Goal: Task Accomplishment & Management: Use online tool/utility

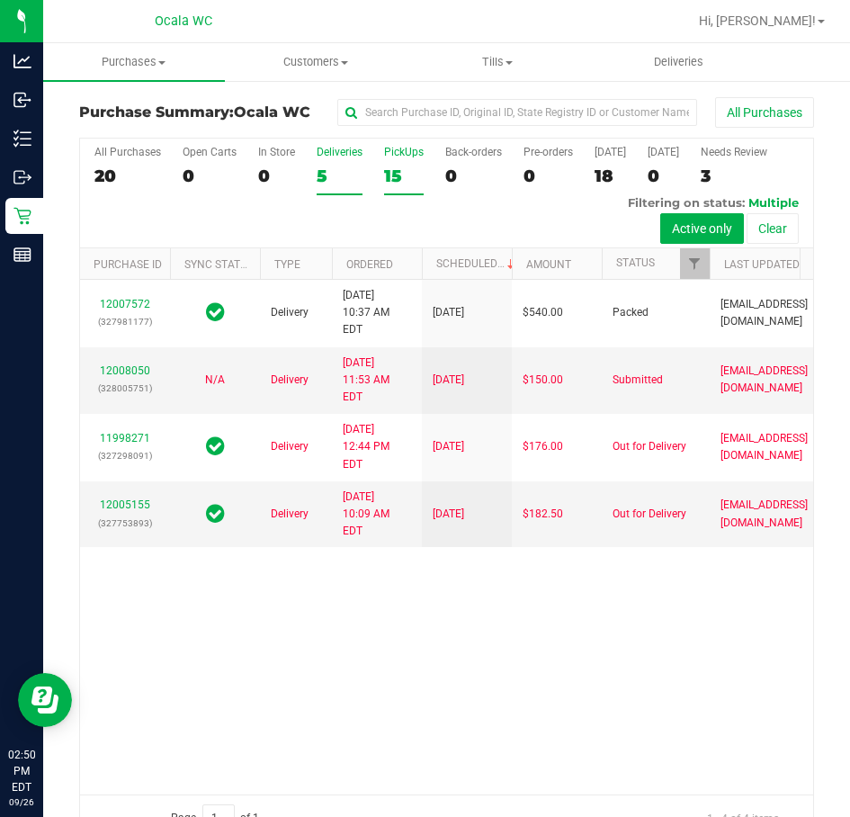
click at [396, 169] on div "15" at bounding box center [404, 175] width 40 height 21
click at [0, 0] on input "PickUps 15" at bounding box center [0, 0] width 0 height 0
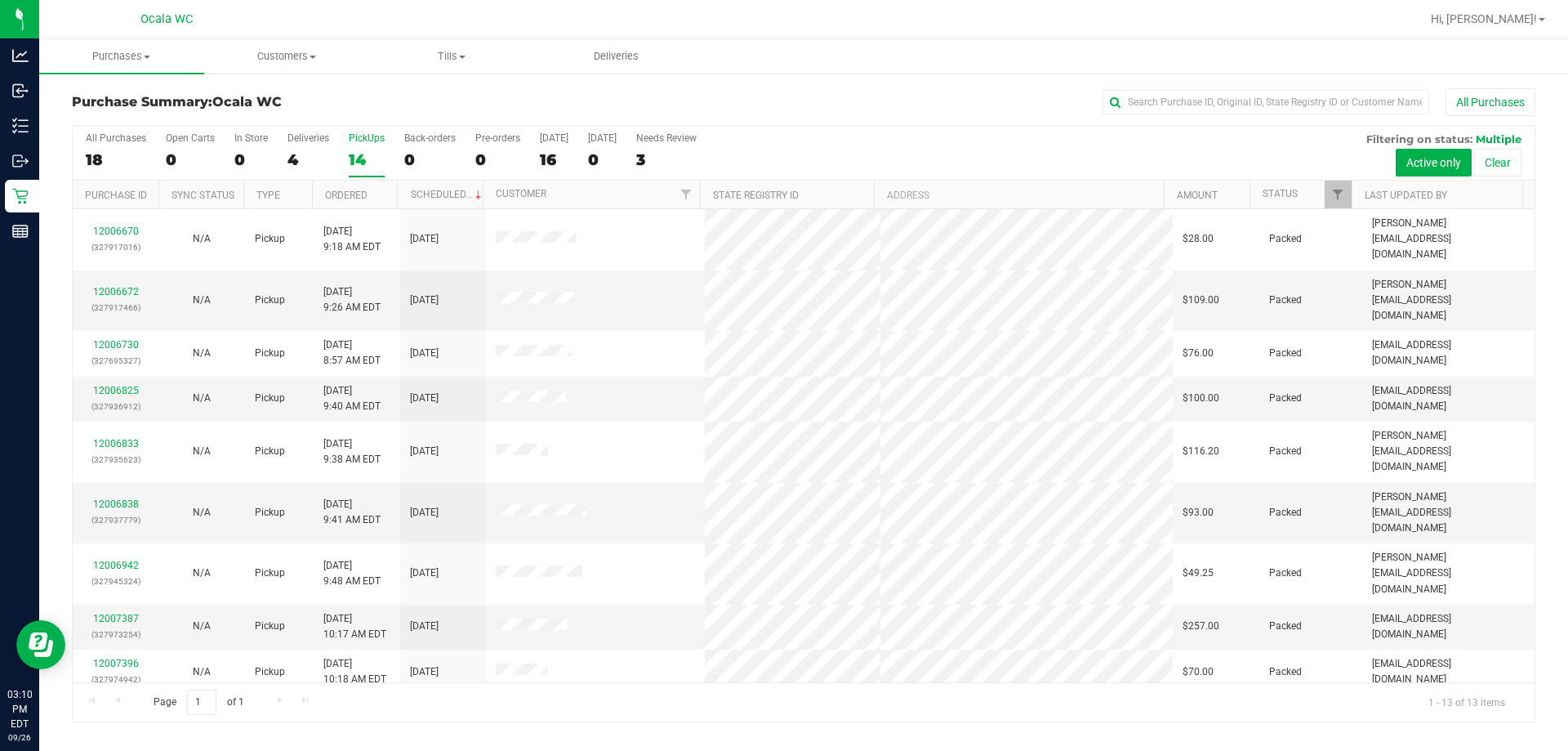
click at [359, 162] on div "14" at bounding box center [367, 159] width 36 height 19
click at [0, 0] on input "PickUps 14" at bounding box center [0, 0] width 0 height 0
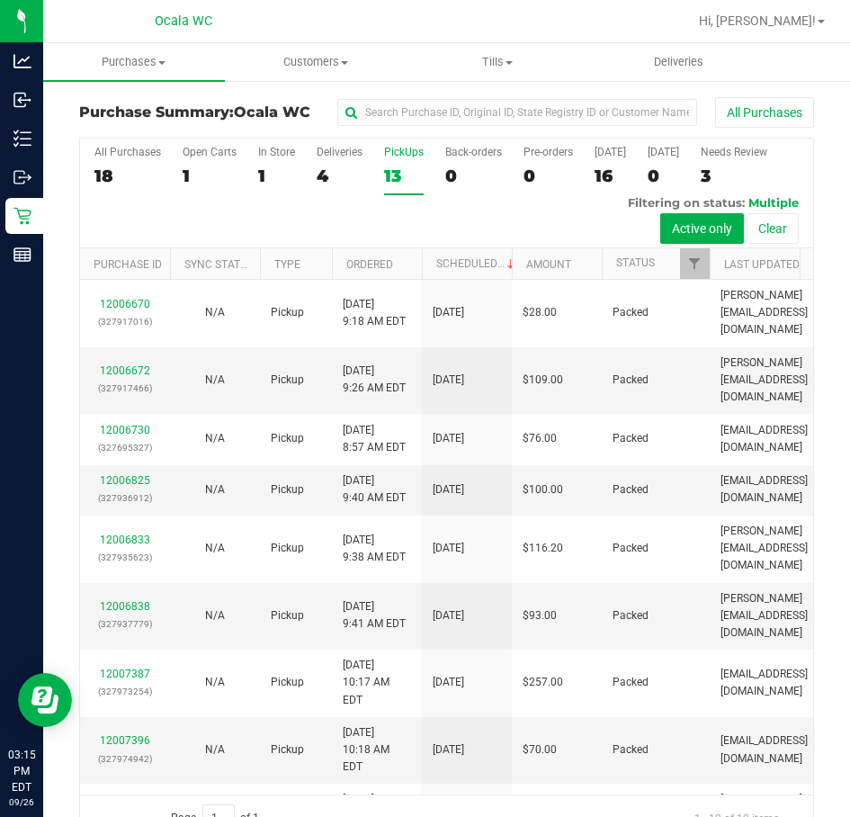
click at [401, 175] on div "13" at bounding box center [404, 175] width 40 height 21
click at [0, 0] on input "PickUps 13" at bounding box center [0, 0] width 0 height 0
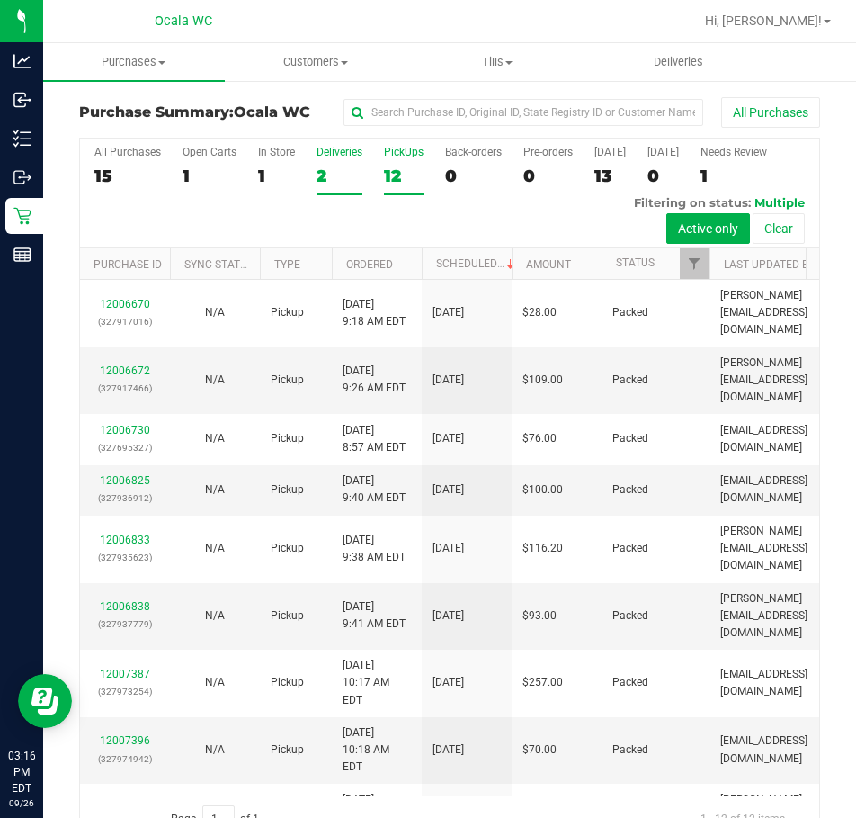
click at [326, 182] on div "2" at bounding box center [340, 175] width 46 height 21
click at [0, 0] on input "Deliveries 2" at bounding box center [0, 0] width 0 height 0
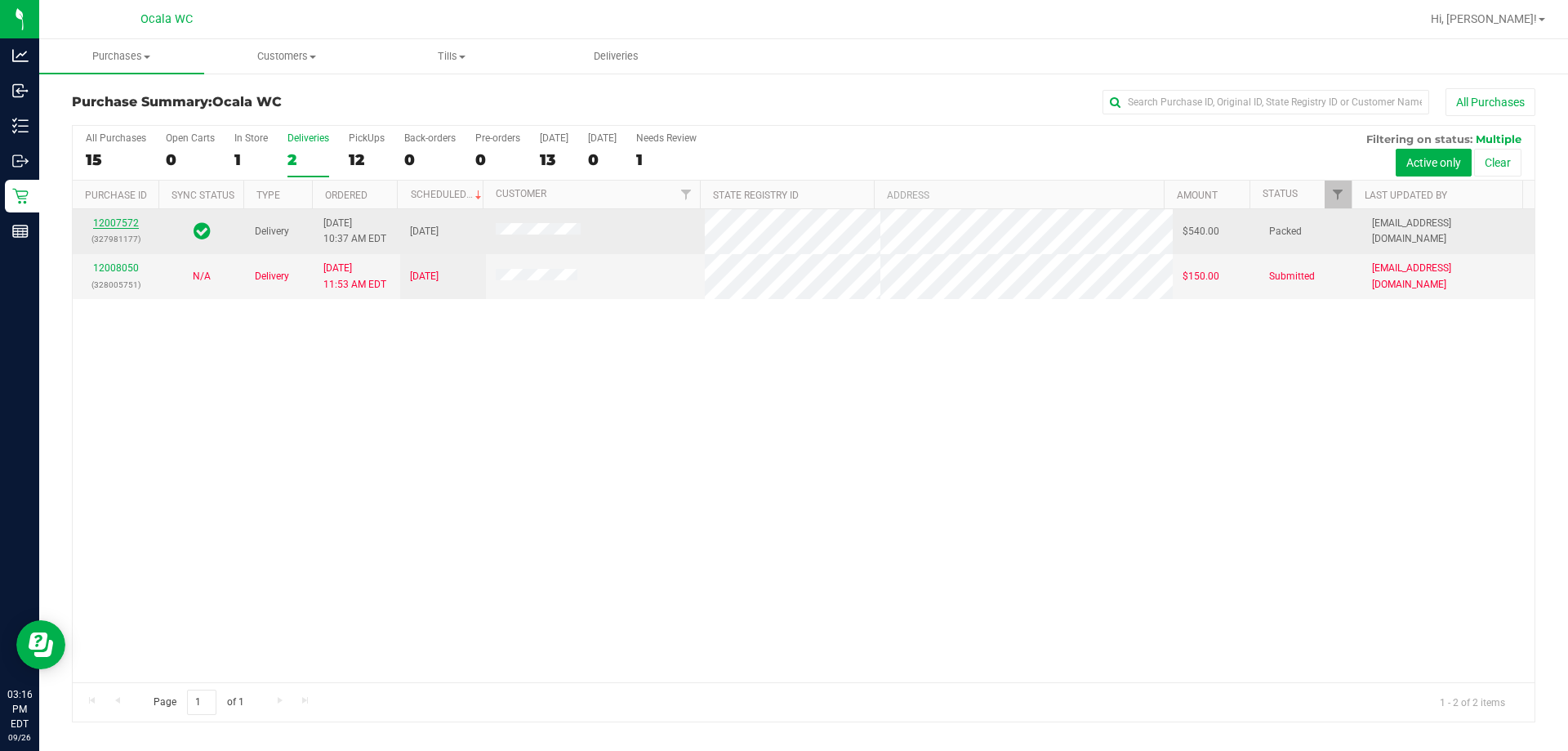
click at [113, 222] on link "12007572" at bounding box center [116, 222] width 45 height 12
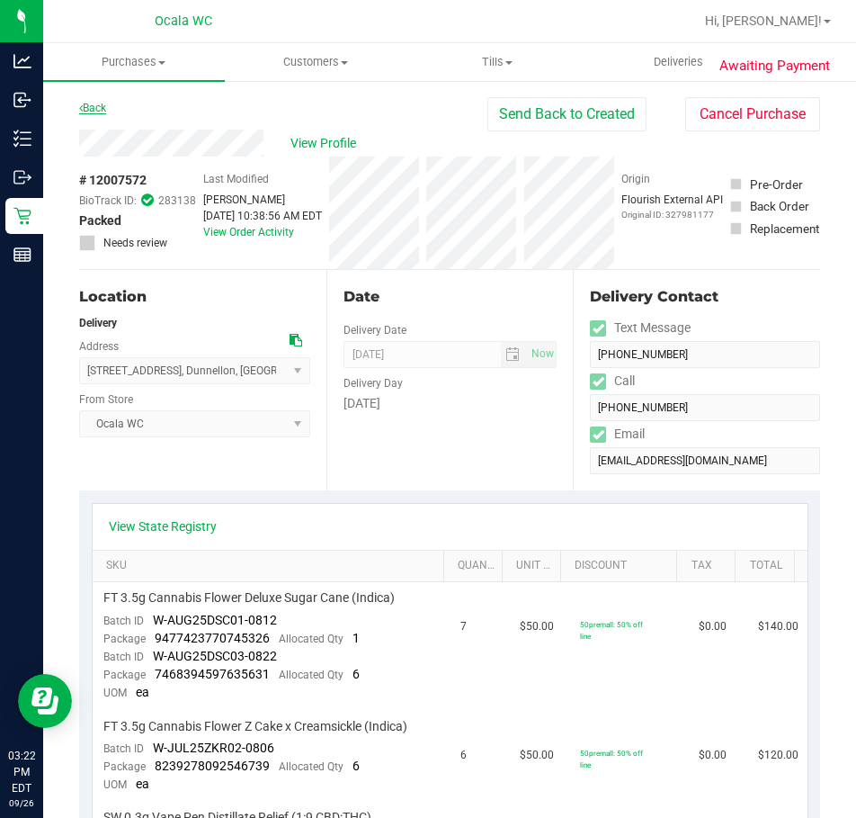
click at [92, 108] on link "Back" at bounding box center [92, 108] width 27 height 13
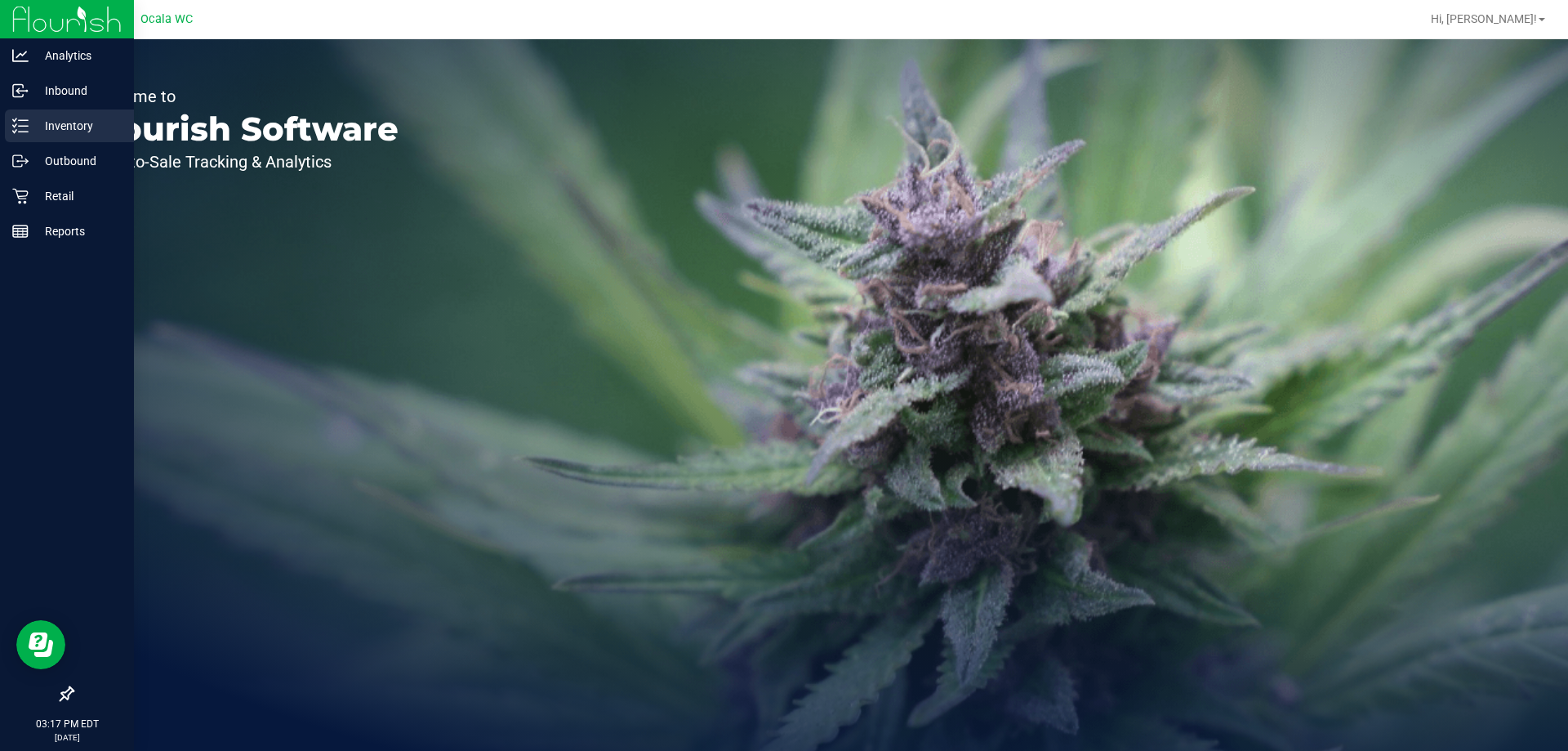
click at [54, 128] on p "Inventory" at bounding box center [77, 126] width 98 height 20
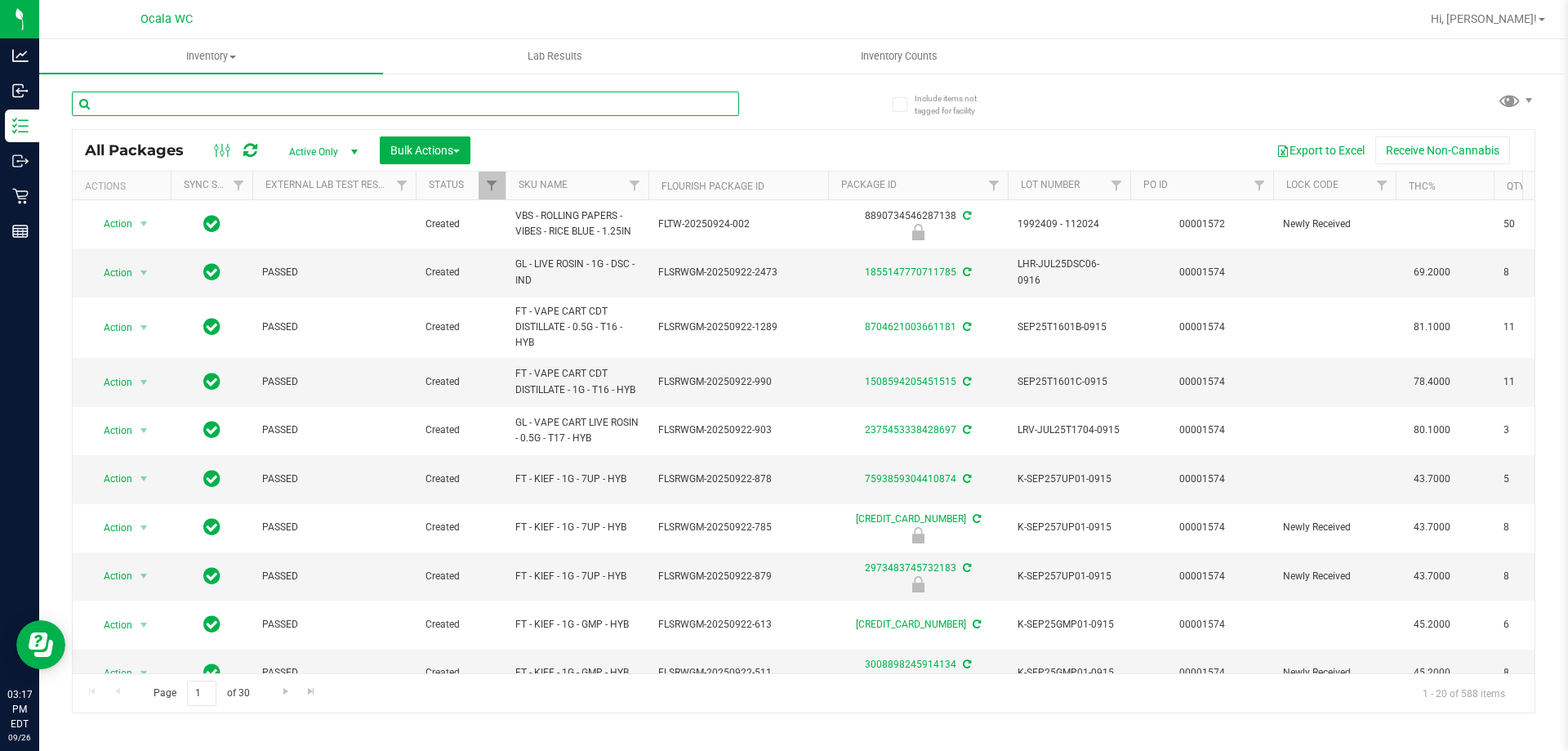
click at [221, 99] on input "text" at bounding box center [405, 104] width 667 height 25
type input "1992285-082025"
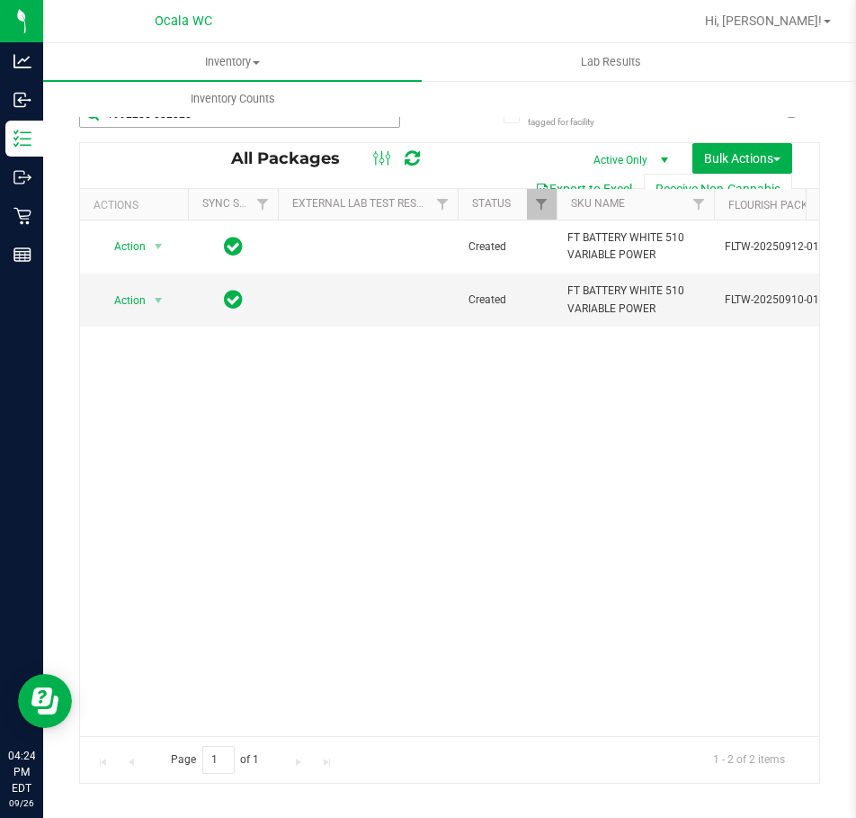
click at [322, 121] on input "1992285-082025" at bounding box center [239, 114] width 321 height 27
type input "[CREDIT_CARD_NUMBER]"
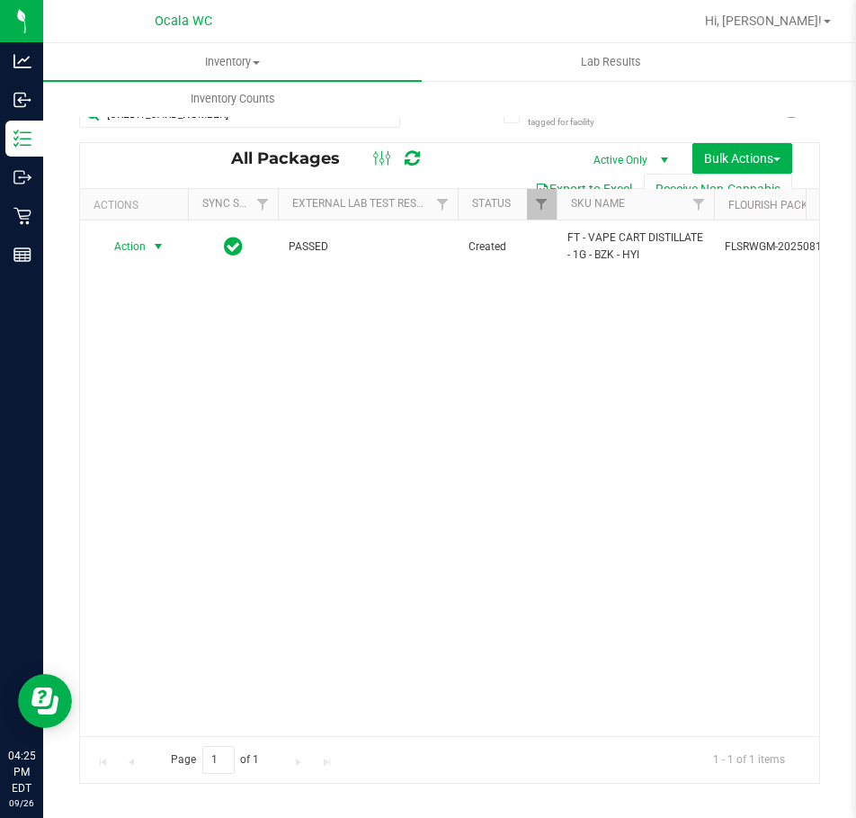
click at [153, 248] on span "select" at bounding box center [158, 246] width 14 height 14
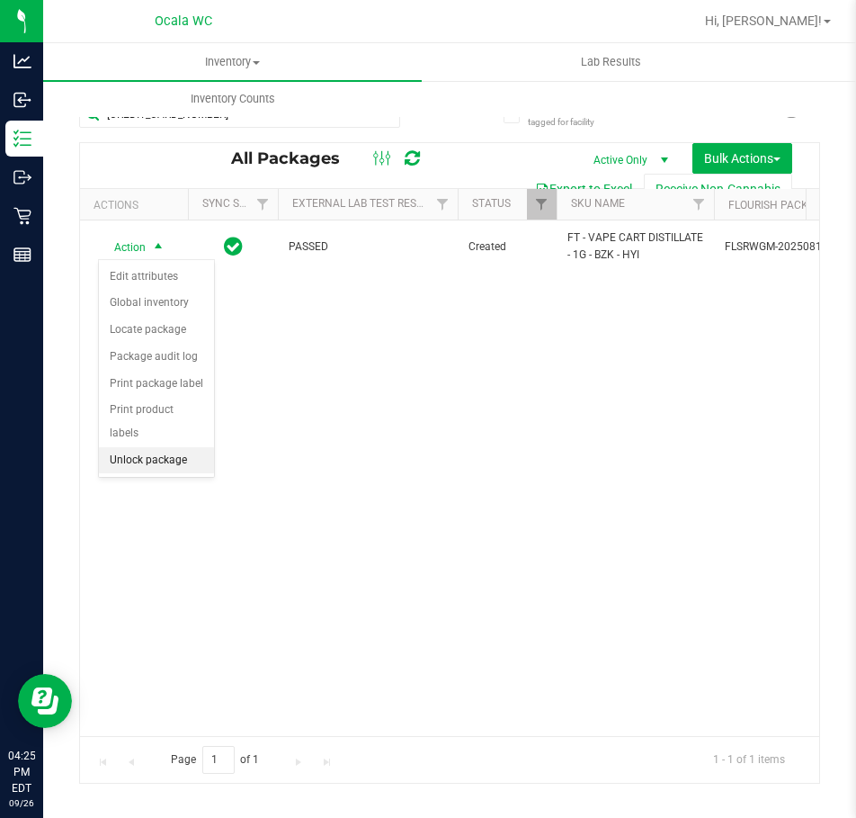
click at [176, 447] on li "Unlock package" at bounding box center [156, 460] width 115 height 27
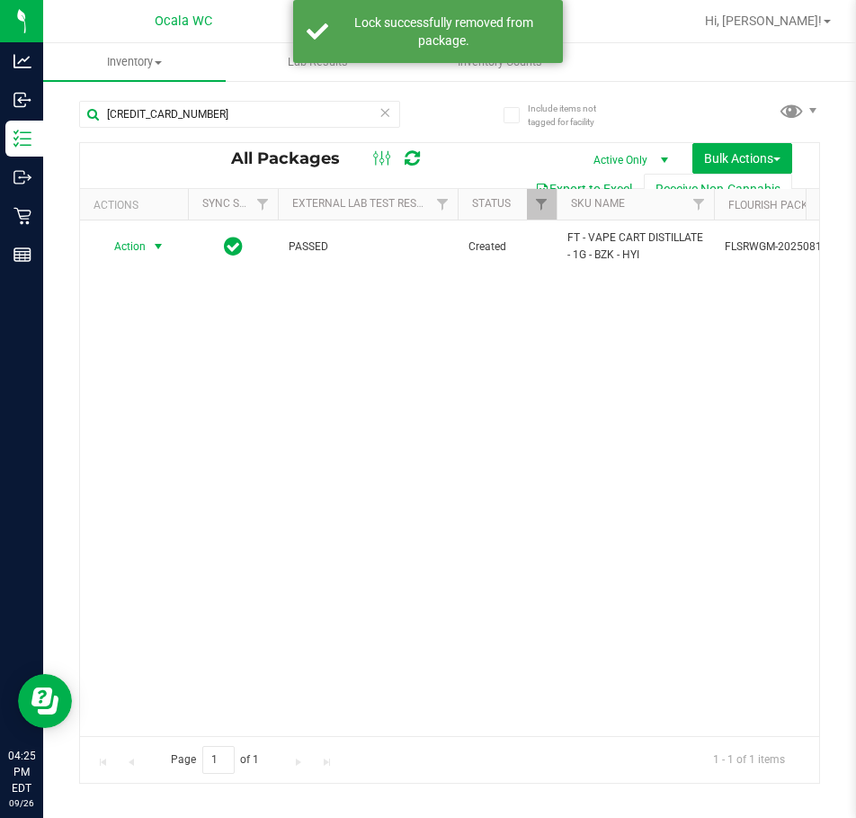
click at [126, 246] on span "Action" at bounding box center [122, 246] width 49 height 25
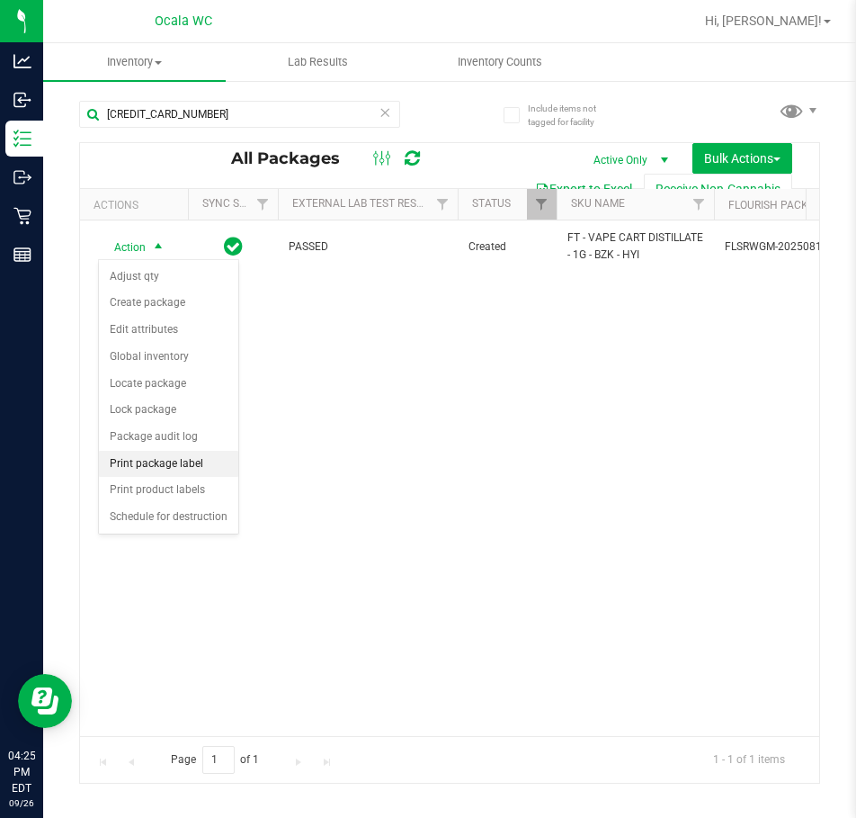
click at [152, 460] on li "Print package label" at bounding box center [168, 464] width 139 height 27
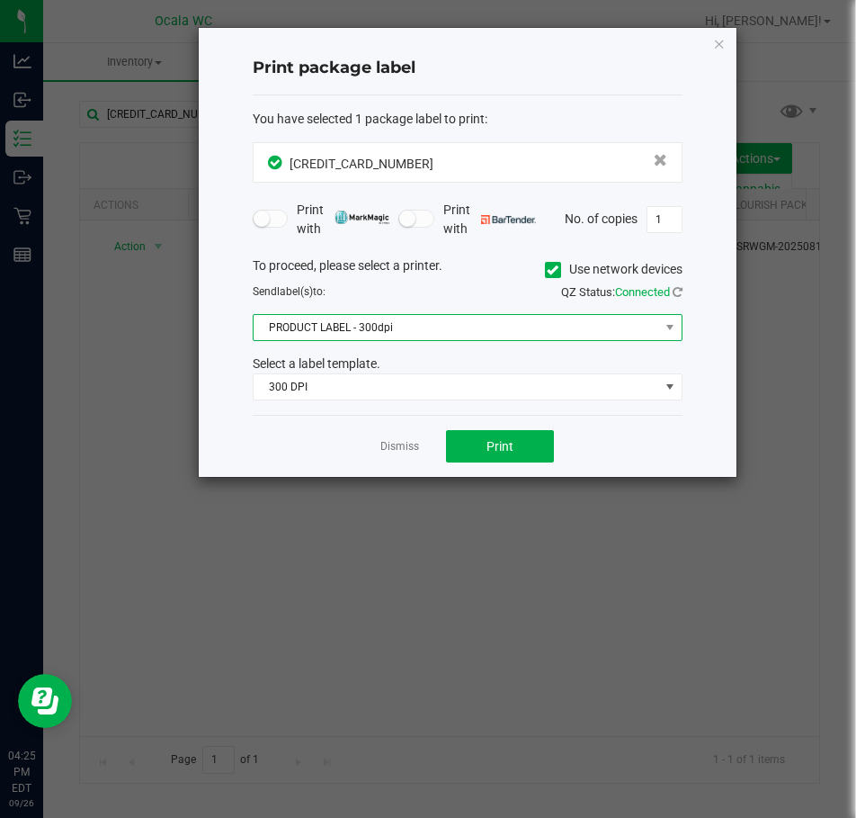
click at [596, 328] on span "PRODUCT LABEL - 300dpi" at bounding box center [457, 327] width 406 height 25
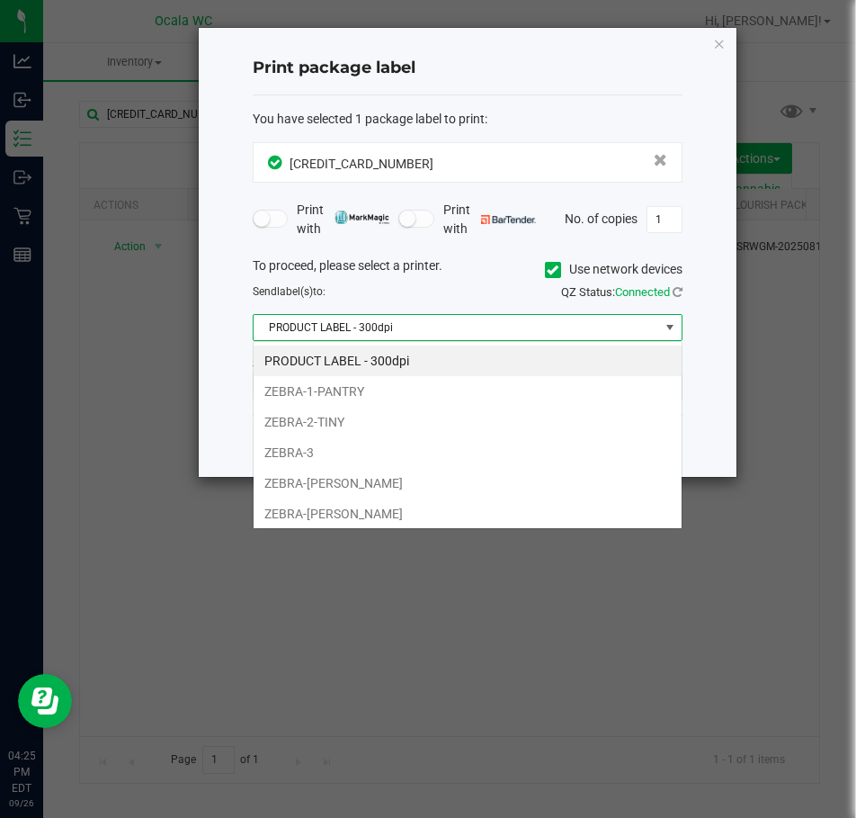
scroll to position [27, 430]
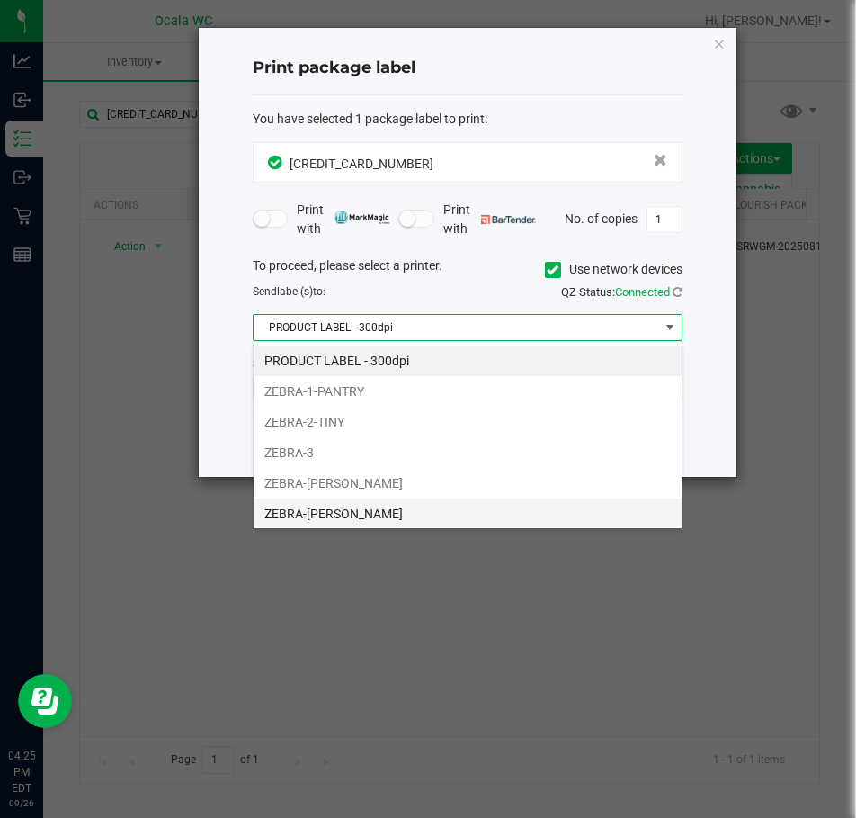
click at [351, 519] on li "ZEBRA-[PERSON_NAME]" at bounding box center [468, 513] width 428 height 31
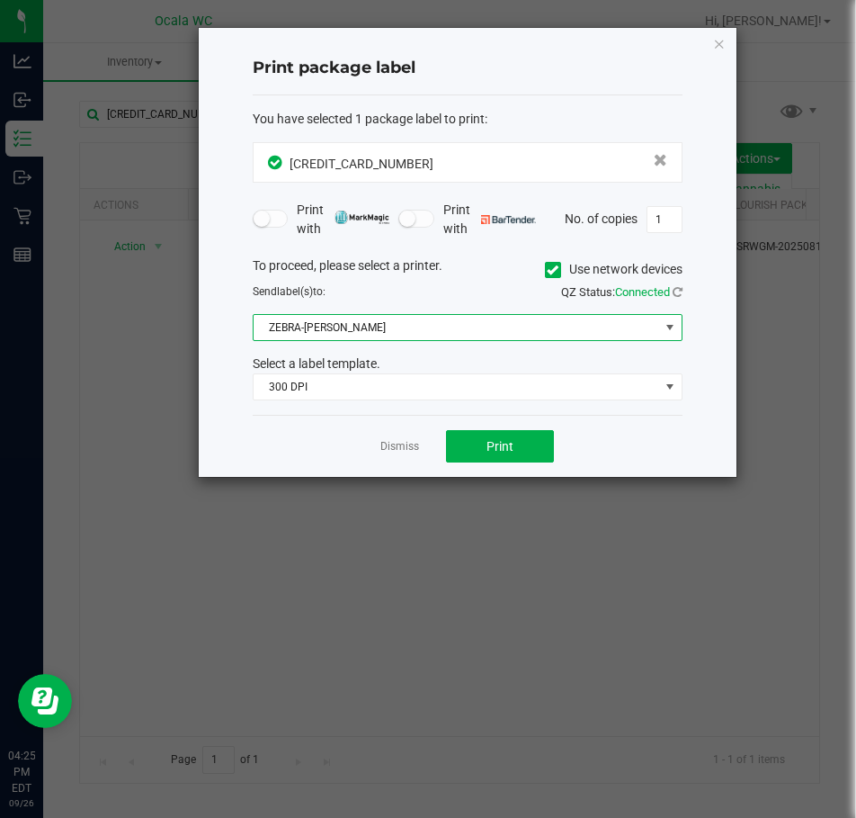
click at [365, 324] on span "ZEBRA-[PERSON_NAME]" at bounding box center [457, 327] width 406 height 25
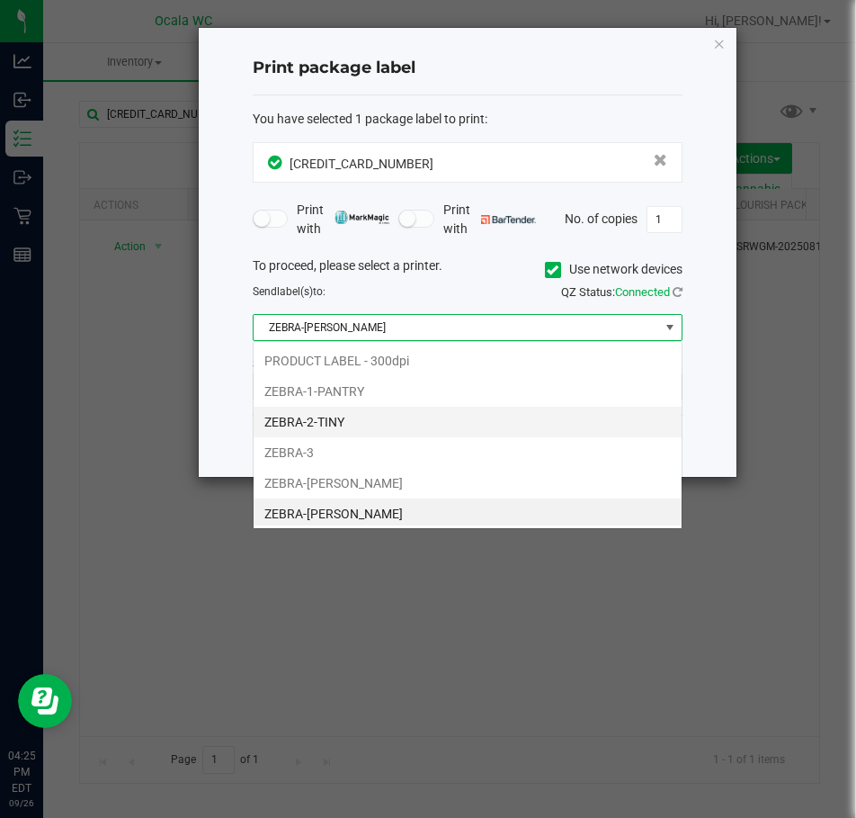
scroll to position [4, 0]
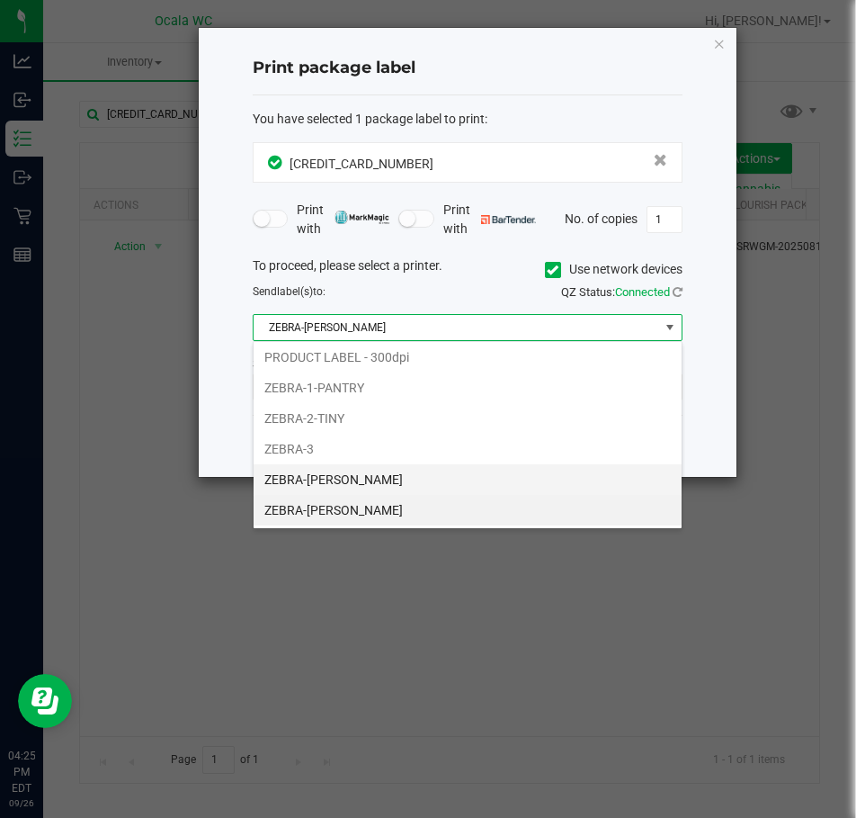
click at [331, 478] on li "ZEBRA-[PERSON_NAME]" at bounding box center [468, 479] width 428 height 31
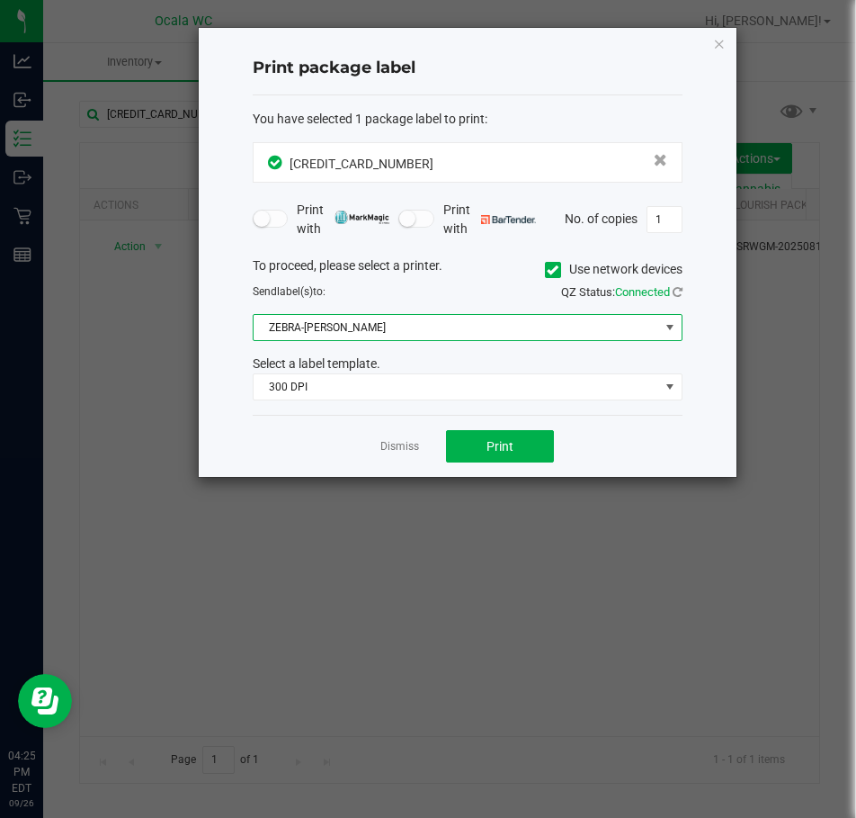
click at [306, 412] on div "You have selected 1 package label to print : [CREDIT_CARD_NUMBER] Print with Pr…" at bounding box center [468, 255] width 430 height 320
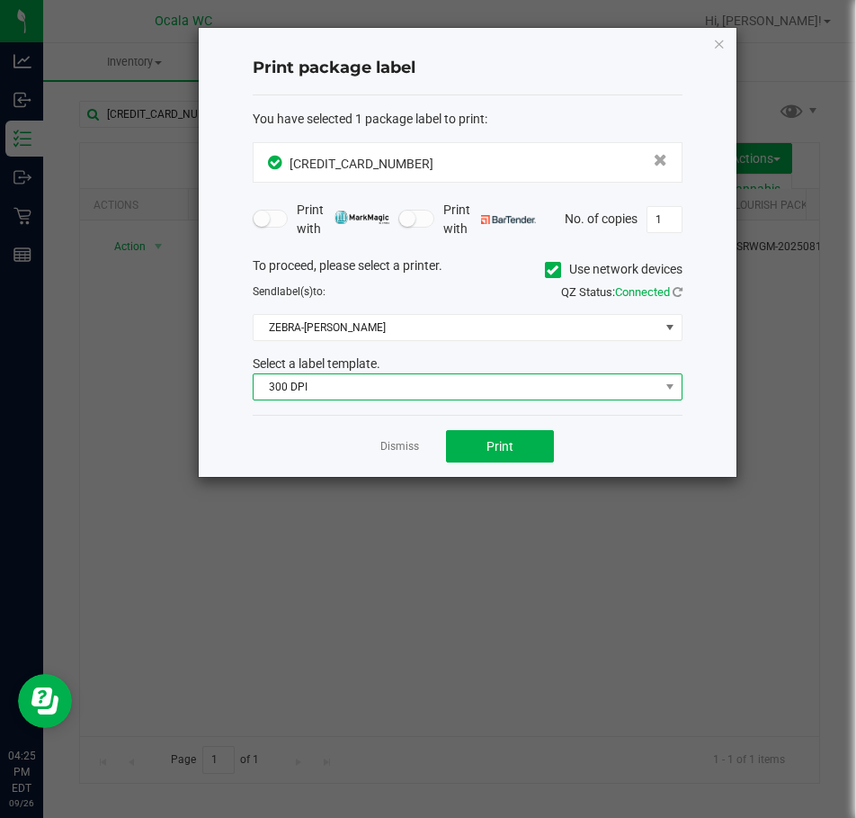
click at [327, 381] on span "300 DPI" at bounding box center [457, 386] width 406 height 25
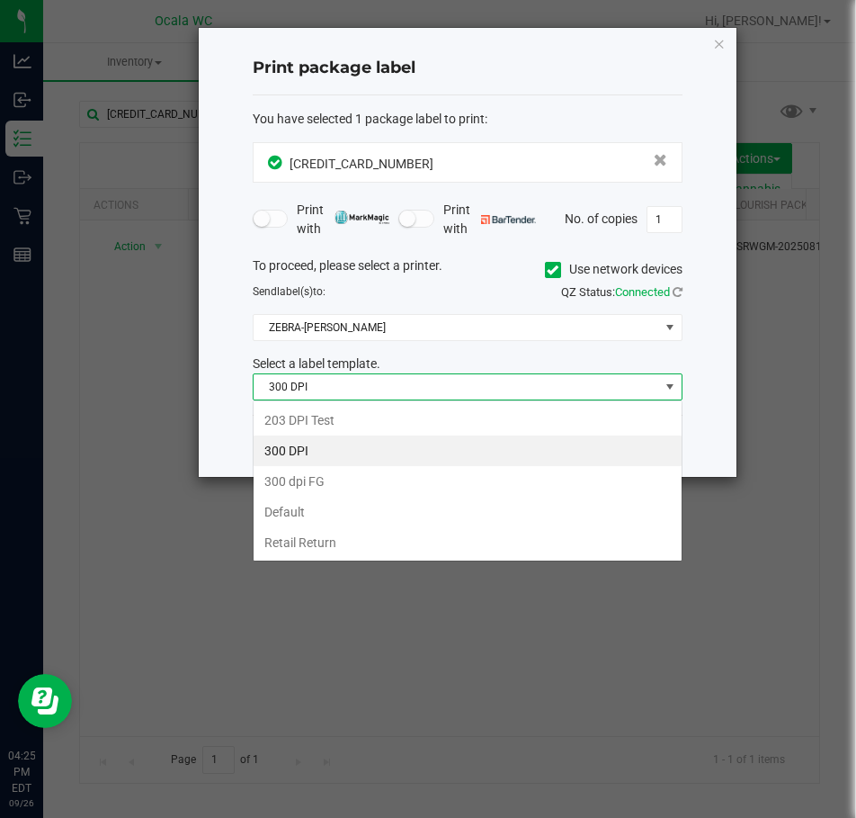
scroll to position [27, 430]
click at [327, 381] on span "300 DPI" at bounding box center [457, 386] width 406 height 25
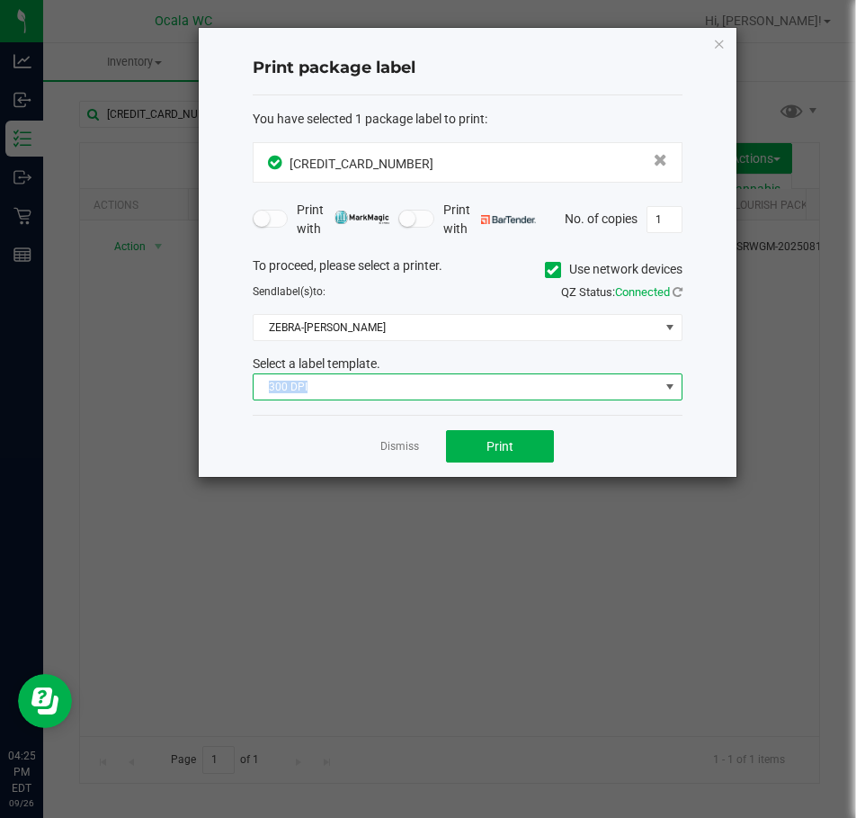
click at [327, 381] on span "300 DPI" at bounding box center [457, 386] width 406 height 25
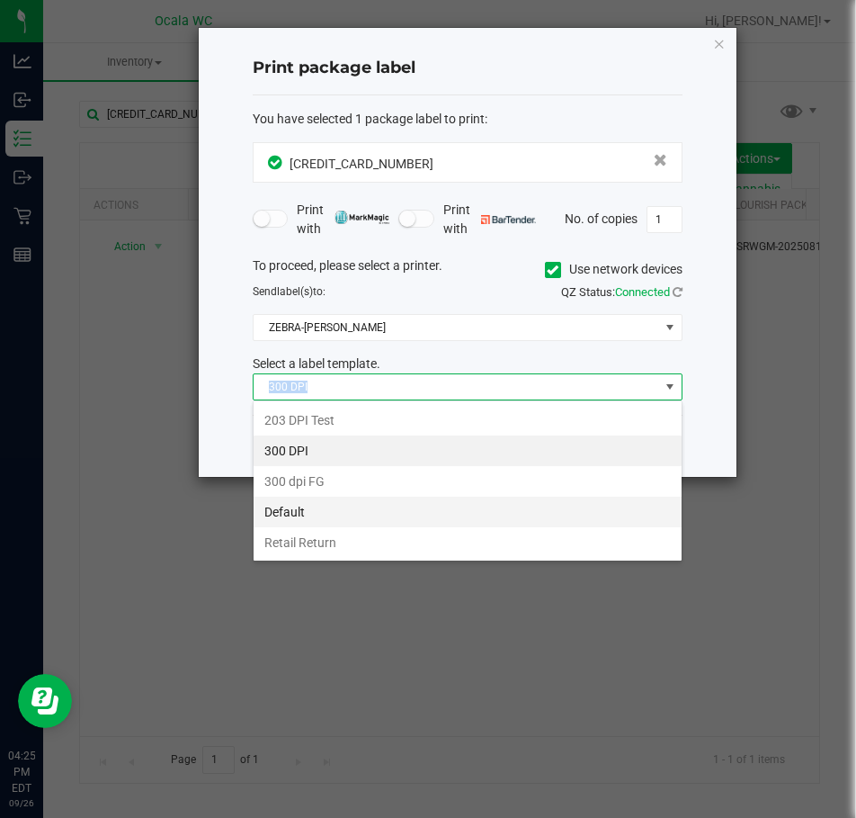
click at [312, 503] on li "Default" at bounding box center [468, 511] width 428 height 31
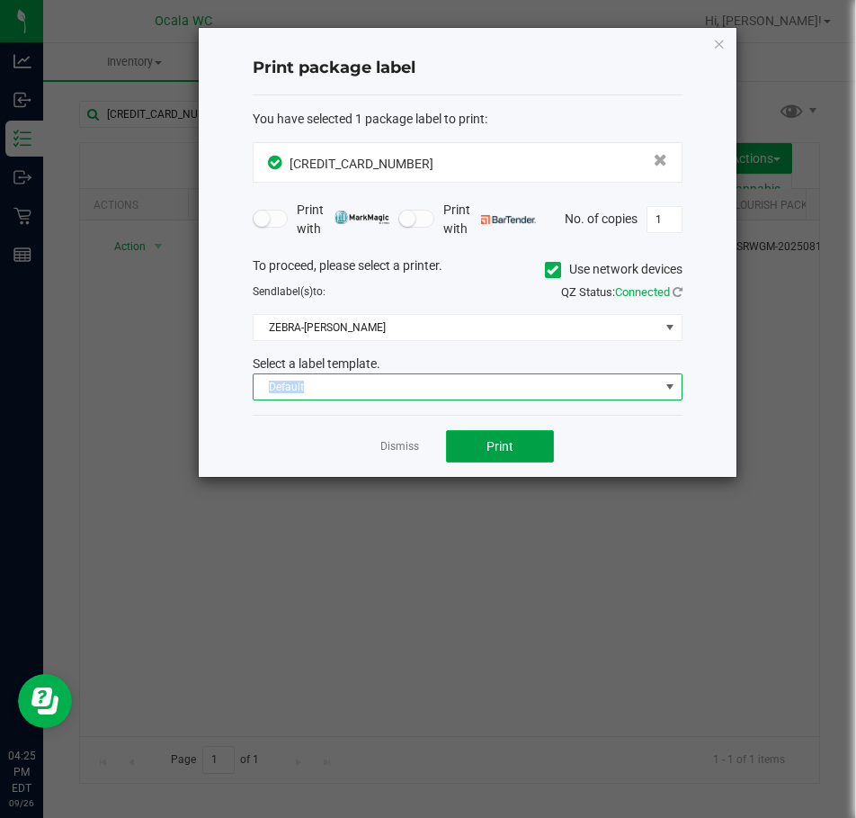
click at [460, 442] on button "Print" at bounding box center [500, 446] width 108 height 32
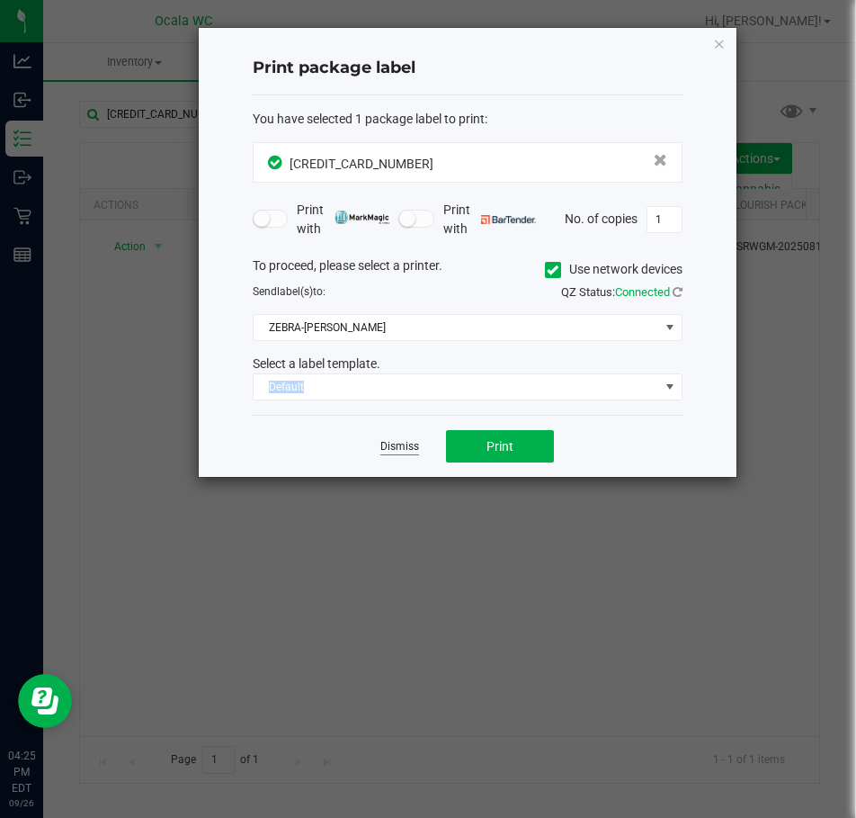
click at [389, 442] on link "Dismiss" at bounding box center [399, 446] width 39 height 15
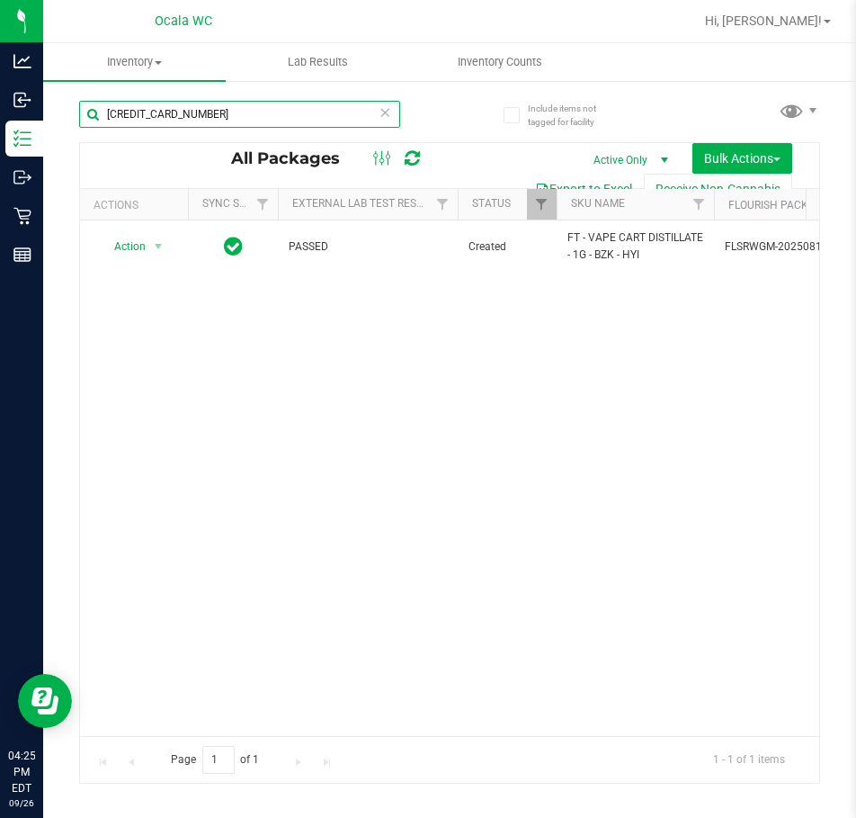
click at [235, 101] on input "[CREDIT_CARD_NUMBER]" at bounding box center [239, 114] width 321 height 27
click at [234, 105] on input "[CREDIT_CARD_NUMBER]" at bounding box center [239, 114] width 321 height 27
type input "7738186170174022"
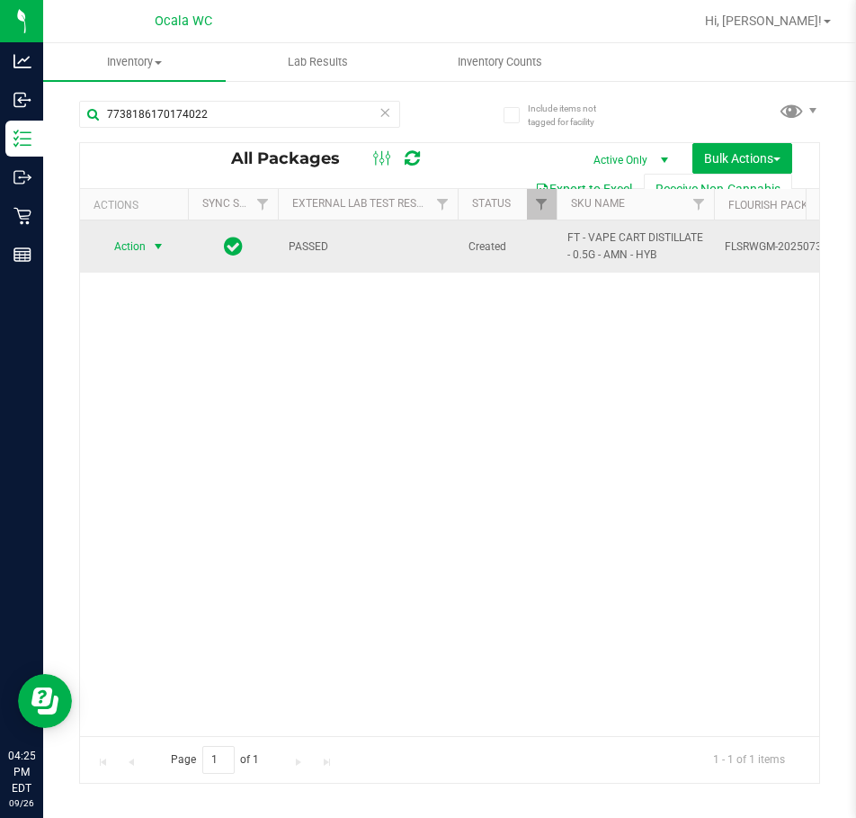
drag, startPoint x: 153, startPoint y: 246, endPoint x: 152, endPoint y: 268, distance: 21.6
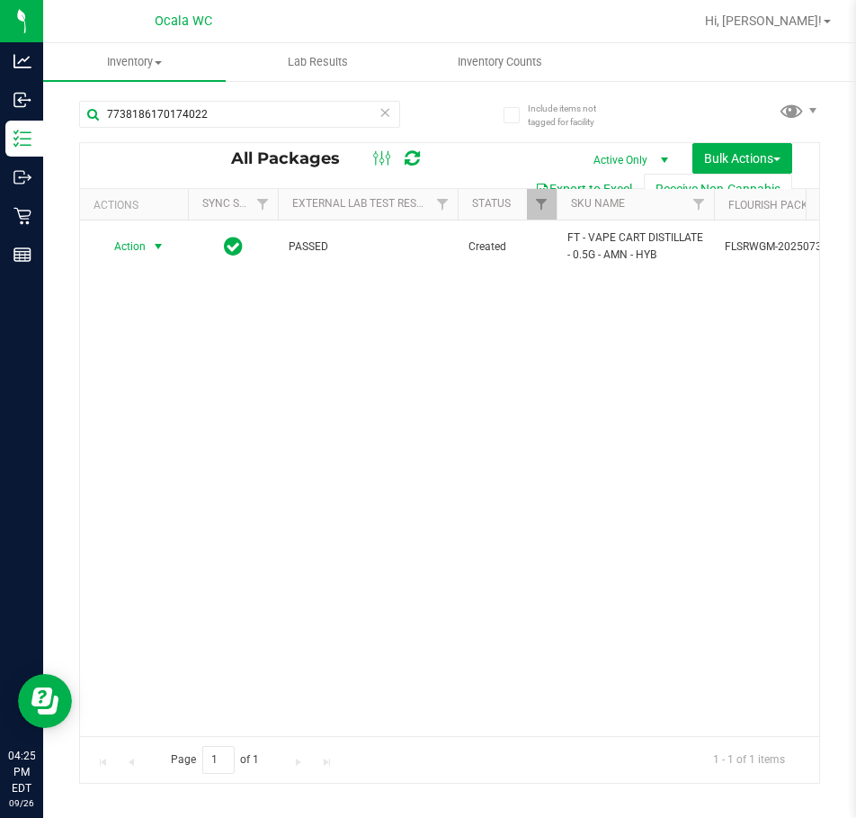
click at [153, 246] on span "select" at bounding box center [158, 246] width 14 height 14
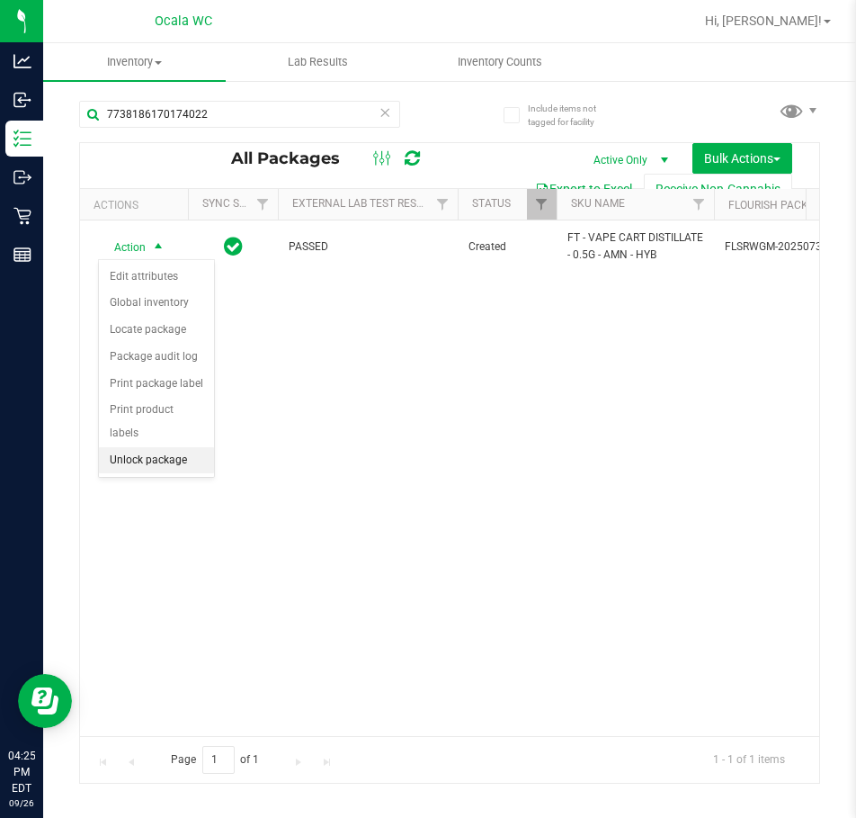
click at [155, 447] on li "Unlock package" at bounding box center [156, 460] width 115 height 27
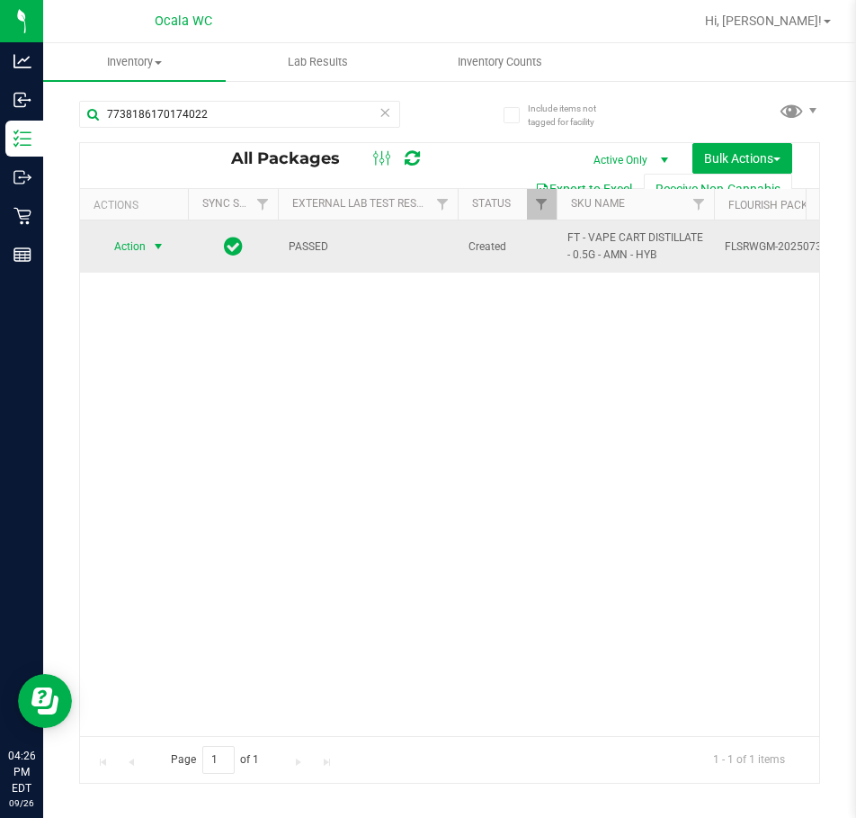
click at [157, 243] on span "select" at bounding box center [158, 246] width 14 height 14
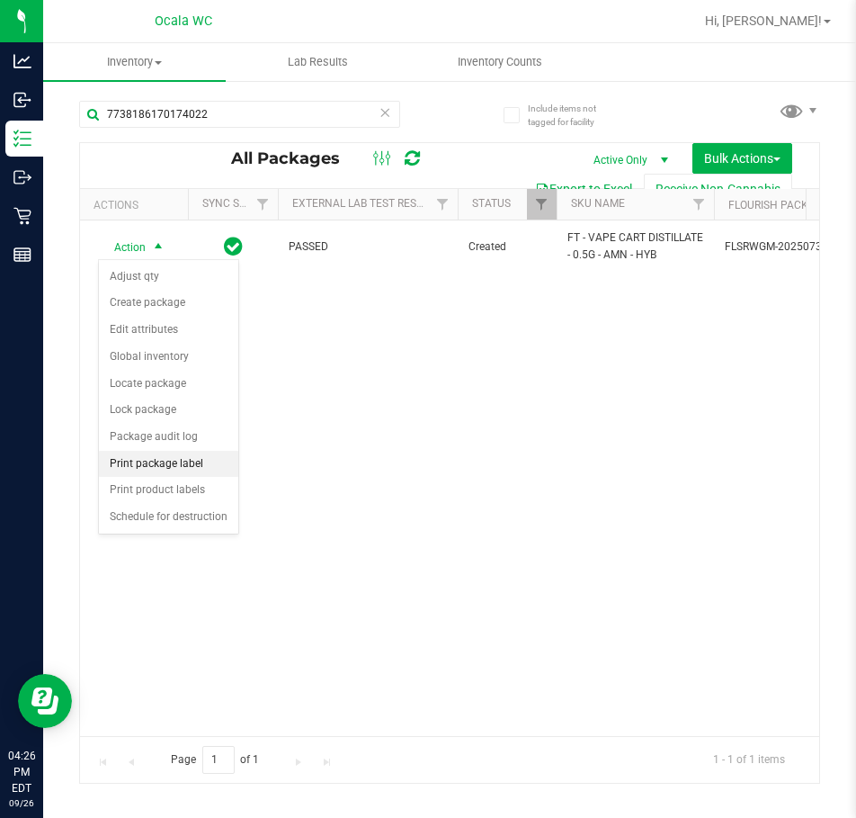
click at [154, 465] on li "Print package label" at bounding box center [168, 464] width 139 height 27
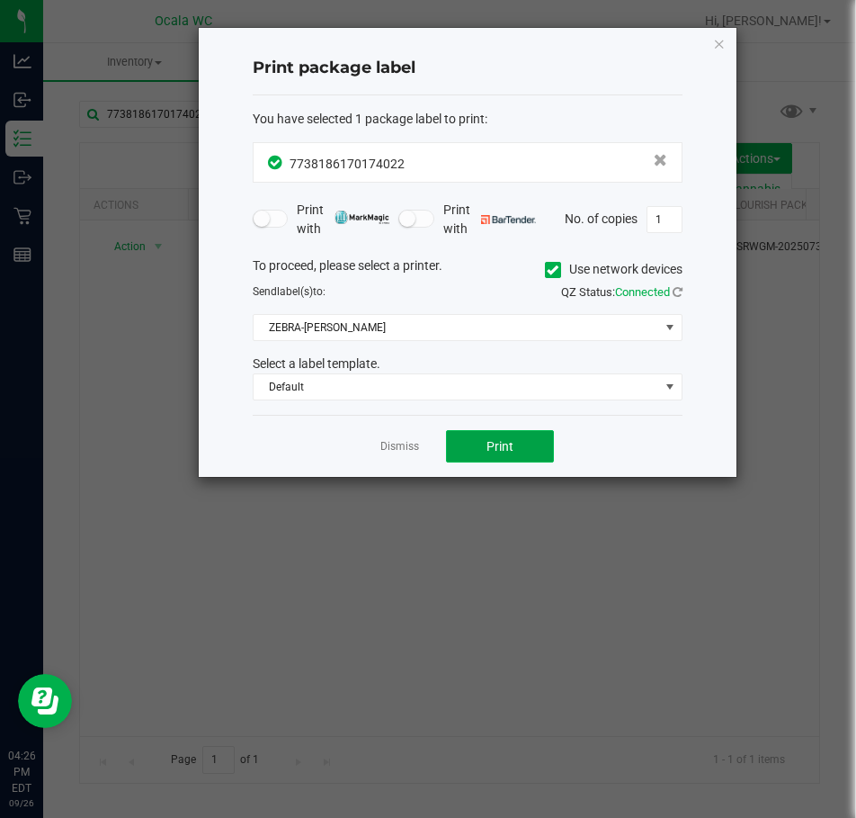
click at [516, 441] on button "Print" at bounding box center [500, 446] width 108 height 32
click at [403, 446] on link "Dismiss" at bounding box center [399, 446] width 39 height 15
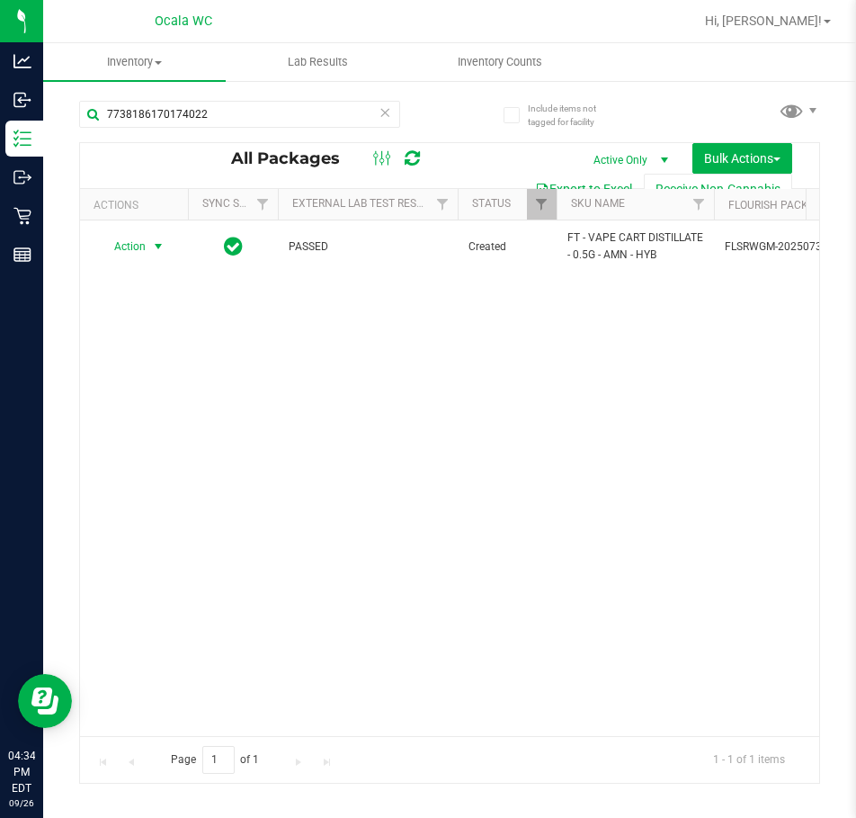
click at [412, 559] on div "Action Action Adjust qty Create package Edit attributes Global inventory Locate…" at bounding box center [449, 477] width 739 height 515
click at [294, 124] on input "7738186170174022" at bounding box center [239, 114] width 321 height 27
type input "3589937618327037"
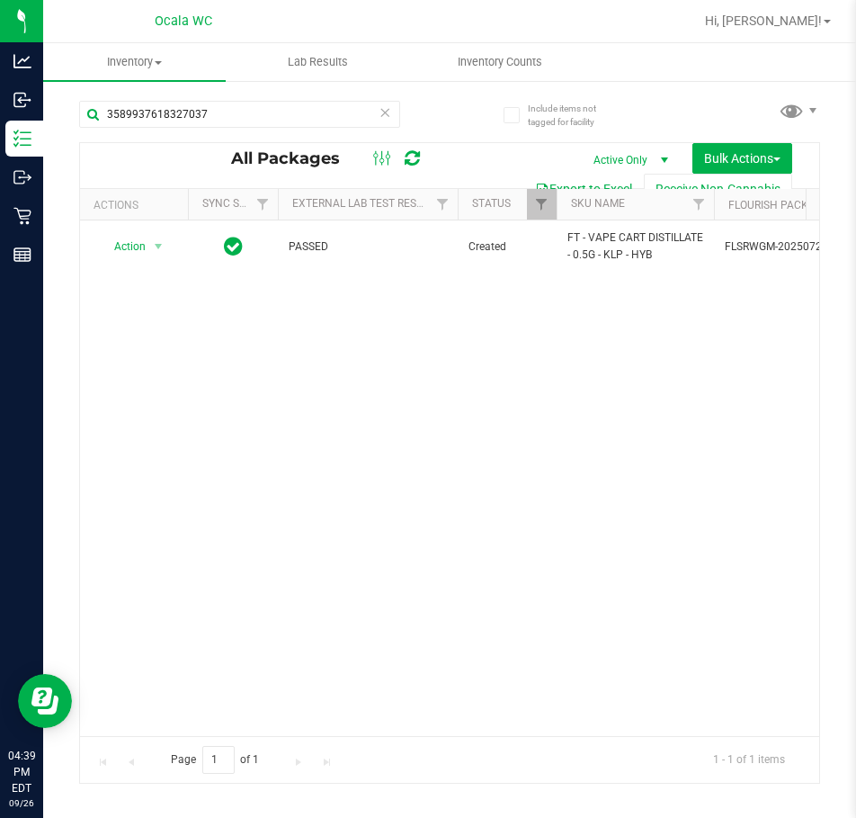
click at [285, 406] on div "Action Action Edit attributes Global inventory Locate package Package audit log…" at bounding box center [449, 477] width 739 height 515
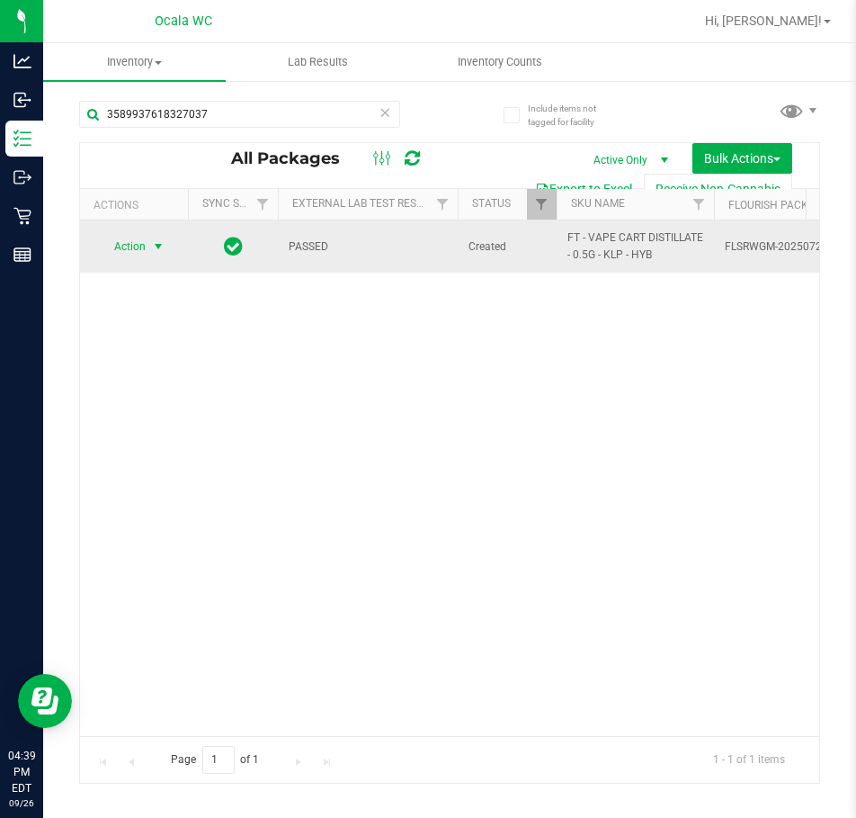
click at [139, 248] on span "Action" at bounding box center [122, 246] width 49 height 25
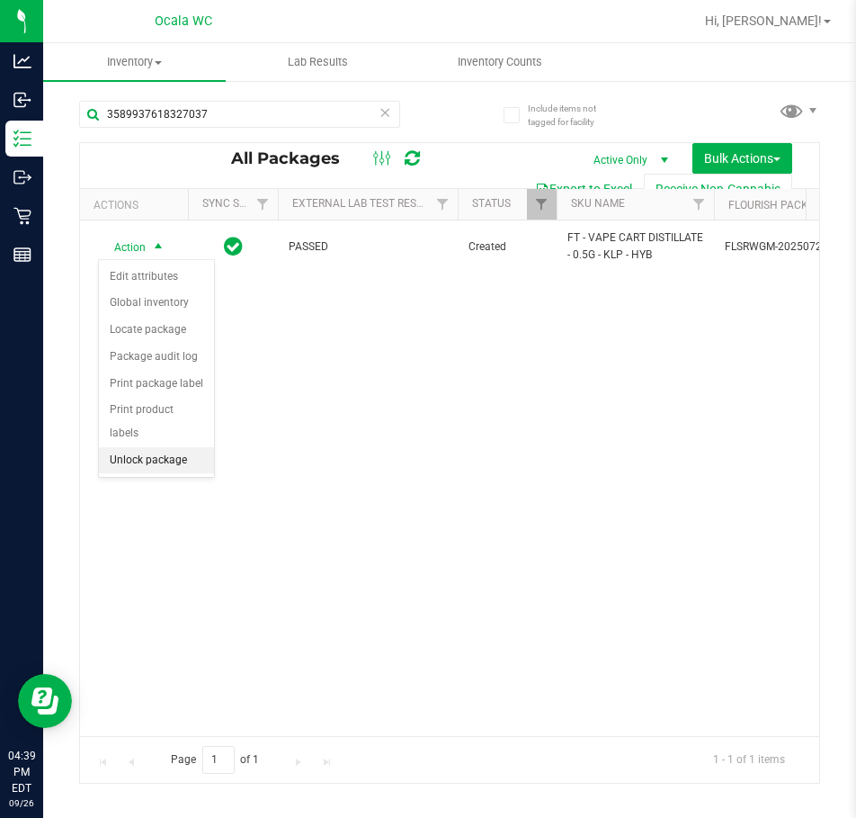
click at [174, 447] on li "Unlock package" at bounding box center [156, 460] width 115 height 27
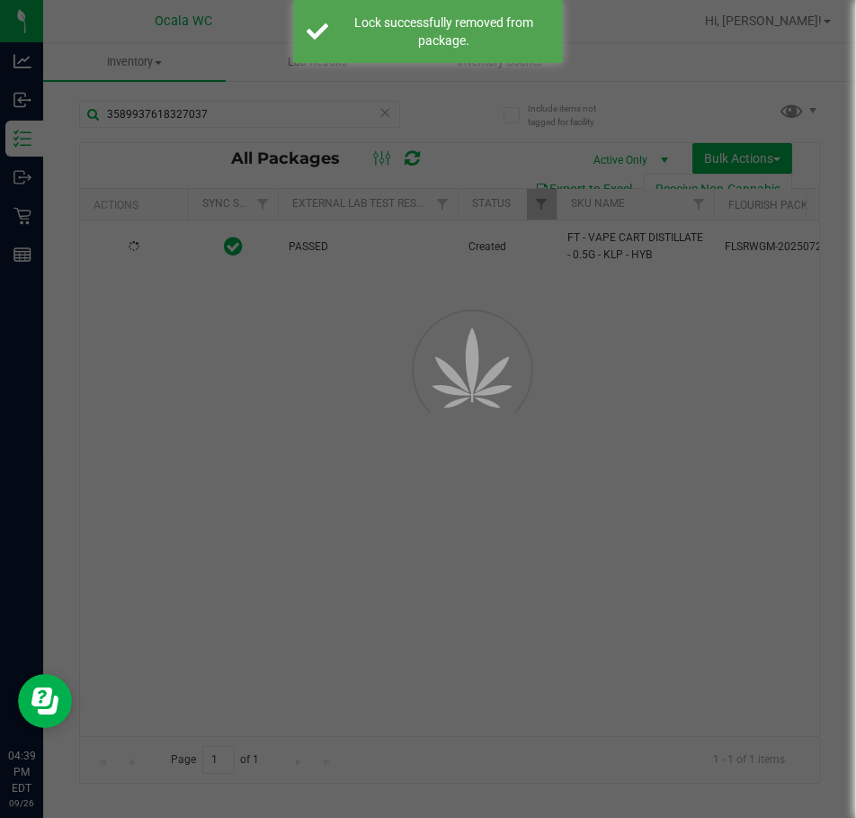
drag, startPoint x: 559, startPoint y: 537, endPoint x: 517, endPoint y: 516, distance: 47.1
click at [559, 537] on div at bounding box center [428, 409] width 856 height 818
